Goal: Complete application form

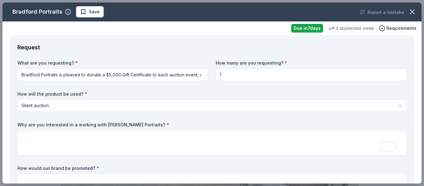
scroll to position [0, 586]
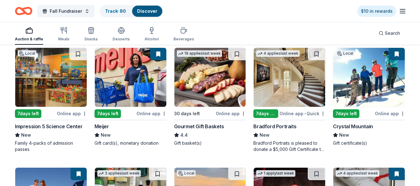
scroll to position [422, 0]
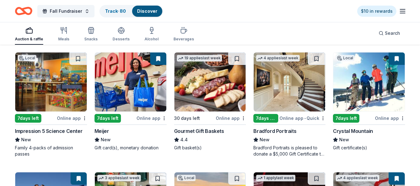
click at [121, 96] on img at bounding box center [130, 81] width 71 height 59
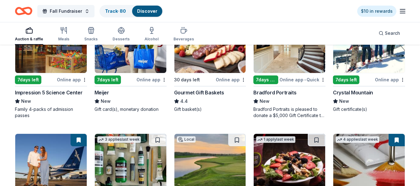
scroll to position [420, 0]
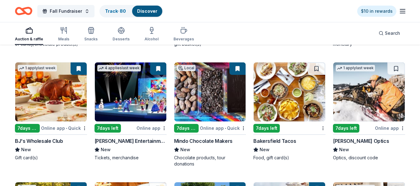
scroll to position [889, 0]
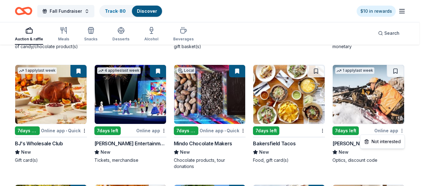
click at [390, 142] on div "Not interested" at bounding box center [383, 141] width 42 height 11
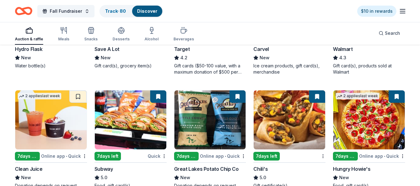
scroll to position [1459, 0]
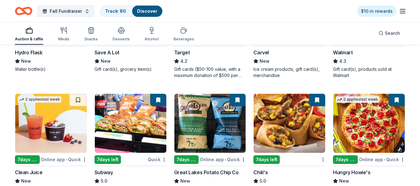
click at [143, 136] on img at bounding box center [130, 123] width 71 height 59
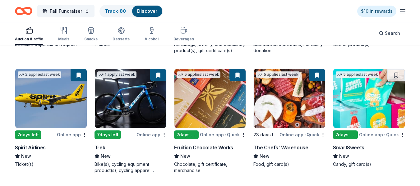
scroll to position [2316, 0]
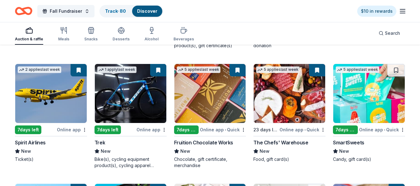
click at [299, 102] on img at bounding box center [288, 93] width 71 height 59
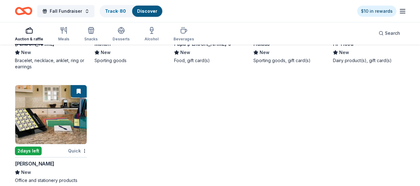
scroll to position [2898, 0]
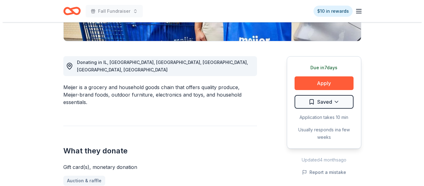
scroll to position [166, 0]
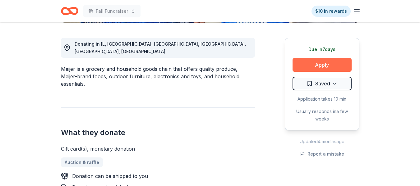
click at [317, 66] on button "Apply" at bounding box center [321, 65] width 59 height 14
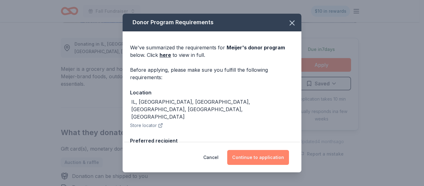
click at [264, 158] on button "Continue to application" at bounding box center [258, 157] width 62 height 15
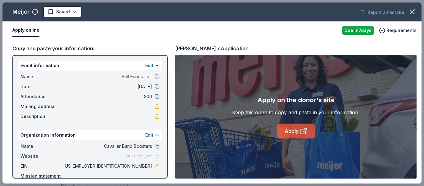
click at [302, 131] on icon at bounding box center [303, 130] width 7 height 7
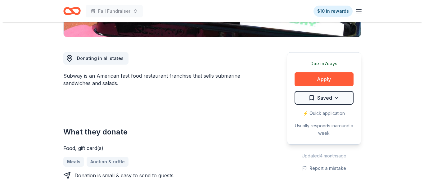
scroll to position [155, 0]
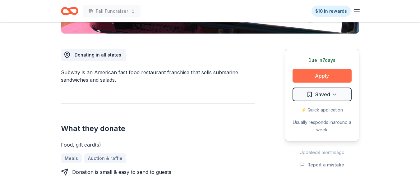
click at [327, 76] on button "Apply" at bounding box center [321, 76] width 59 height 14
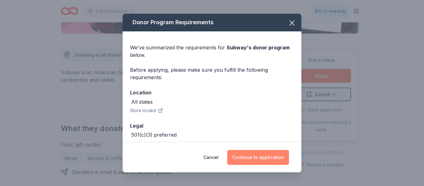
click at [263, 159] on button "Continue to application" at bounding box center [258, 157] width 62 height 15
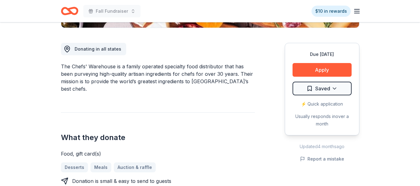
scroll to position [159, 0]
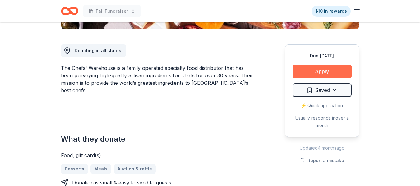
click at [318, 73] on button "Apply" at bounding box center [321, 72] width 59 height 14
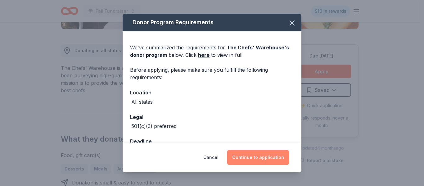
click at [255, 157] on button "Continue to application" at bounding box center [258, 157] width 62 height 15
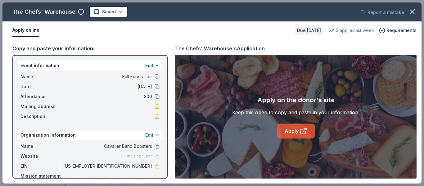
click at [298, 131] on link "Apply" at bounding box center [296, 131] width 38 height 15
drag, startPoint x: 401, startPoint y: 27, endPoint x: 403, endPoint y: 22, distance: 5.3
click at [402, 25] on div "Apply online Due [DATE] 5 applies last week Requirements" at bounding box center [211, 30] width 419 height 18
click at [411, 10] on icon "button" at bounding box center [412, 12] width 4 height 4
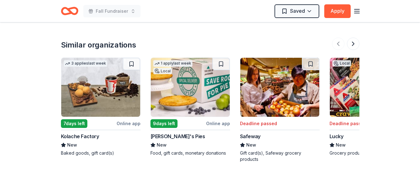
scroll to position [679, 0]
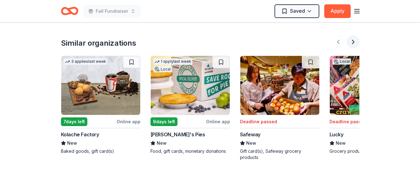
click at [351, 37] on button at bounding box center [353, 42] width 12 height 12
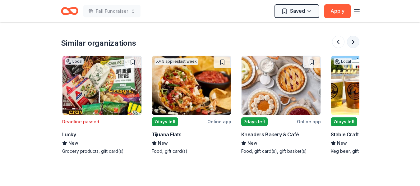
scroll to position [0, 268]
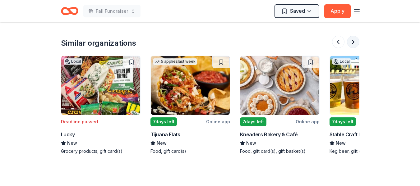
click at [352, 37] on button at bounding box center [353, 42] width 12 height 12
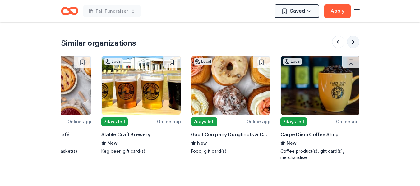
scroll to position [0, 497]
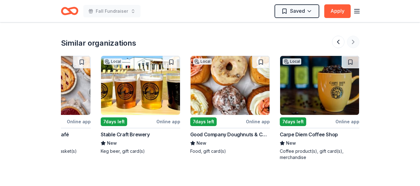
click at [352, 37] on div at bounding box center [345, 42] width 27 height 12
